Goal: Find specific page/section: Find specific page/section

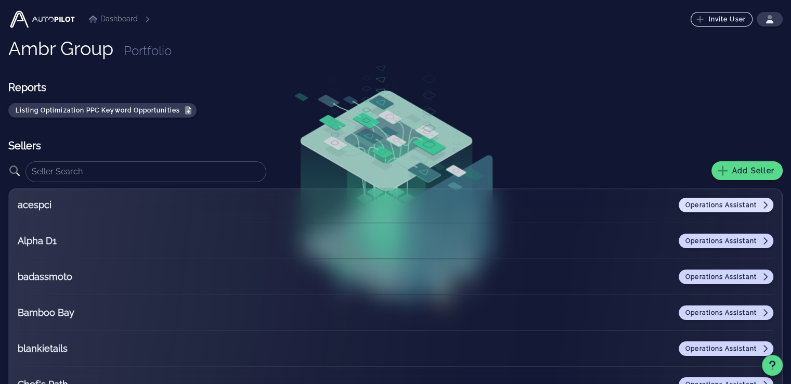
click at [688, 205] on span "Operations Assistant" at bounding box center [726, 205] width 82 height 8
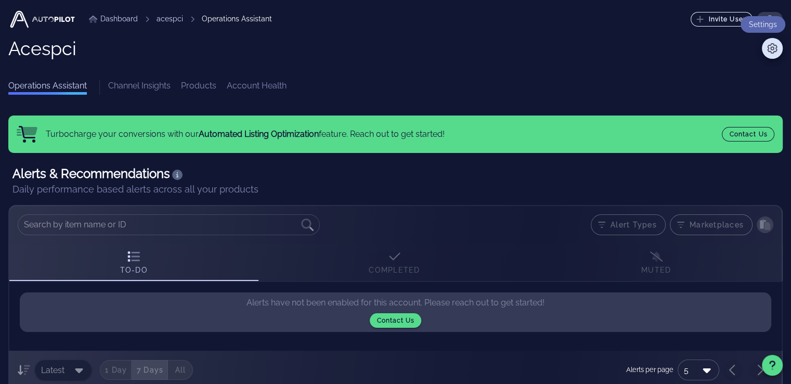
click at [767, 48] on icon at bounding box center [772, 48] width 10 height 10
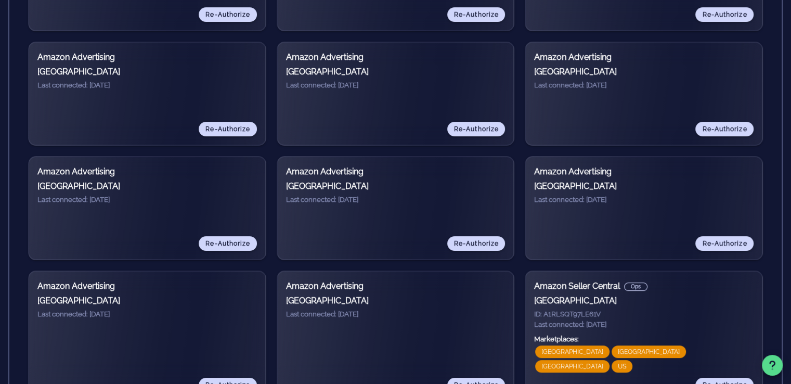
scroll to position [325, 0]
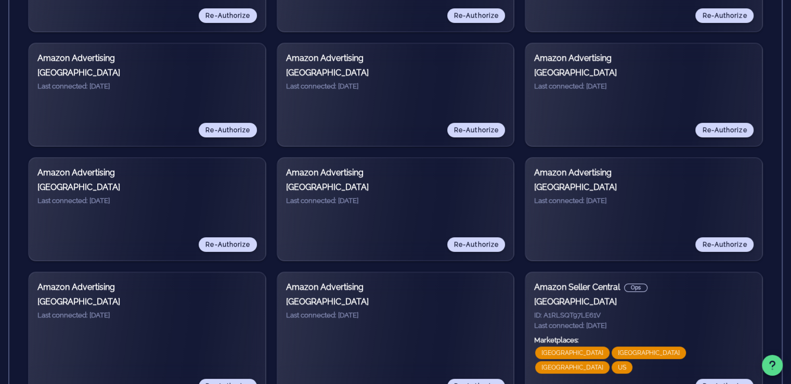
drag, startPoint x: 341, startPoint y: 184, endPoint x: 308, endPoint y: 179, distance: 33.0
click at [308, 181] on h3 "[GEOGRAPHIC_DATA]" at bounding box center [395, 187] width 219 height 12
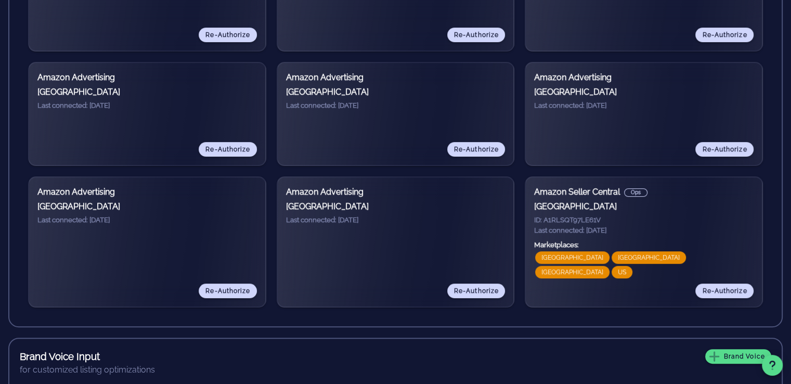
scroll to position [420, 0]
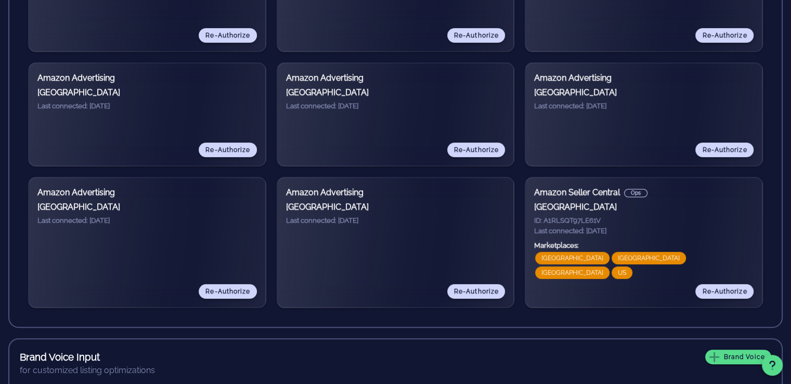
drag, startPoint x: 591, startPoint y: 208, endPoint x: 528, endPoint y: 188, distance: 66.3
click at [528, 188] on div "Amazon Seller Central Ops [GEOGRAPHIC_DATA] ID: A1RLSQT97LE61V Last connected: …" at bounding box center [644, 242] width 238 height 131
click at [596, 207] on h3 "[GEOGRAPHIC_DATA]" at bounding box center [643, 207] width 219 height 12
drag, startPoint x: 599, startPoint y: 86, endPoint x: 534, endPoint y: 76, distance: 65.1
click at [534, 76] on div "Amazon Advertising [GEOGRAPHIC_DATA] Last connected: [DATE]" at bounding box center [643, 92] width 219 height 40
